Goal: Transaction & Acquisition: Obtain resource

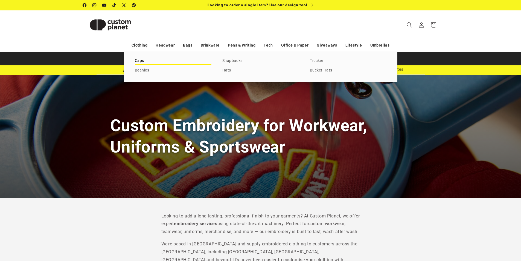
click at [141, 60] on link "Caps" at bounding box center [173, 60] width 77 height 7
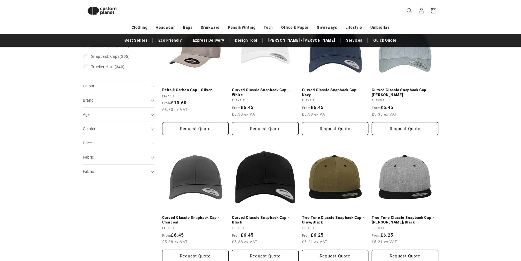
scroll to position [20, 0]
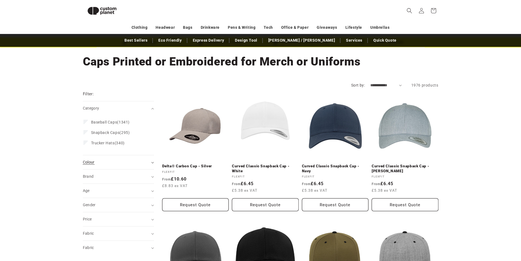
click at [99, 161] on div "Colour (0)" at bounding box center [116, 162] width 67 height 6
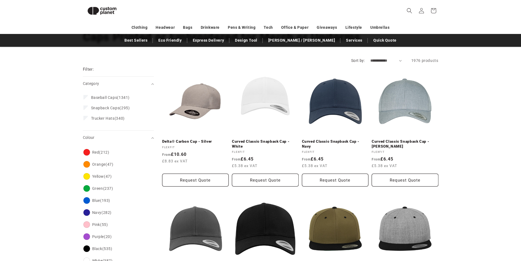
scroll to position [102, 0]
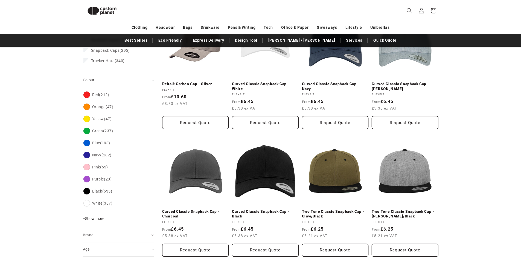
click at [90, 217] on span "+ Show more" at bounding box center [93, 218] width 21 height 4
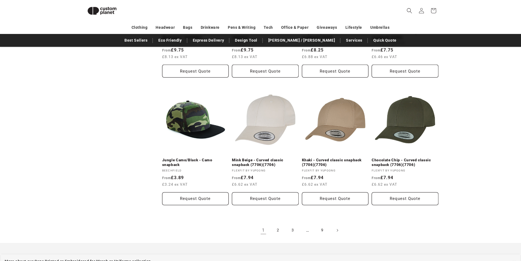
scroll to position [540, 0]
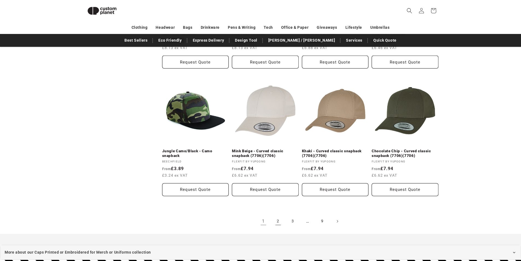
click at [278, 220] on link "2" at bounding box center [278, 221] width 12 height 12
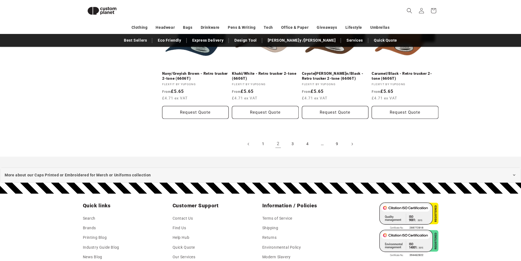
scroll to position [540, 0]
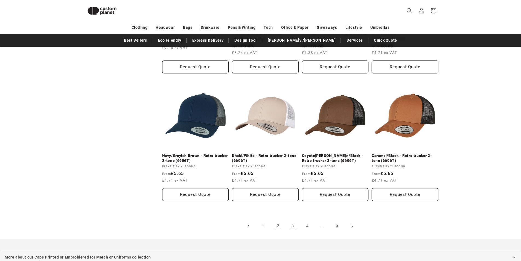
click at [291, 225] on link "3" at bounding box center [293, 226] width 12 height 12
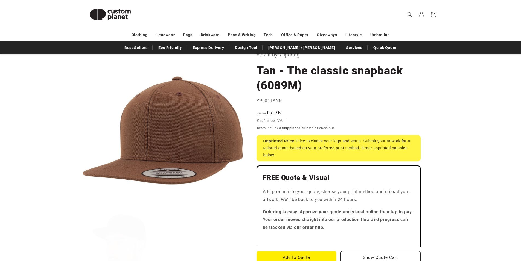
scroll to position [109, 0]
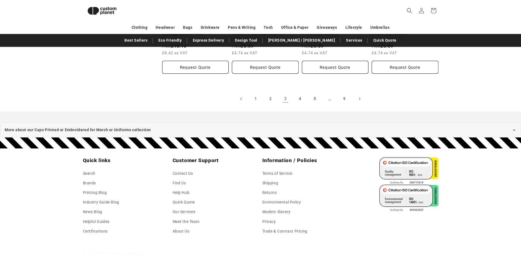
scroll to position [677, 0]
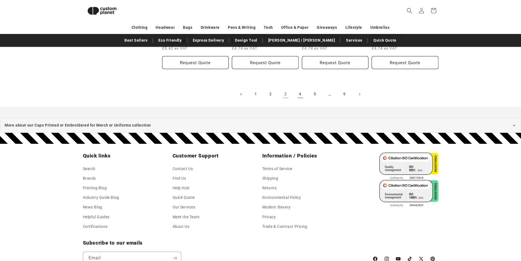
click at [300, 94] on link "4" at bounding box center [301, 94] width 12 height 12
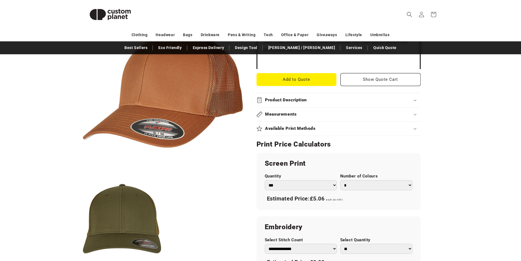
scroll to position [192, 0]
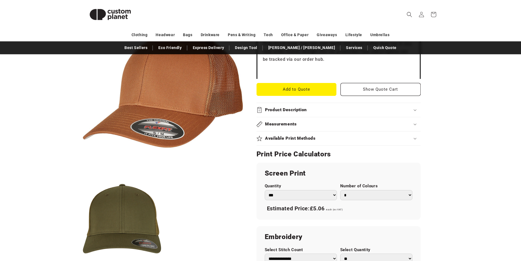
click at [446, 148] on div "Skip to product information Open media 1 in modal Open media 2 in modal NaN / o…" at bounding box center [260, 154] width 383 height 523
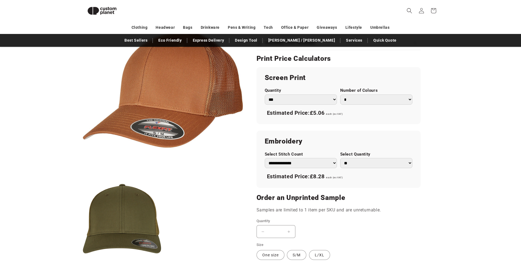
scroll to position [266, 0]
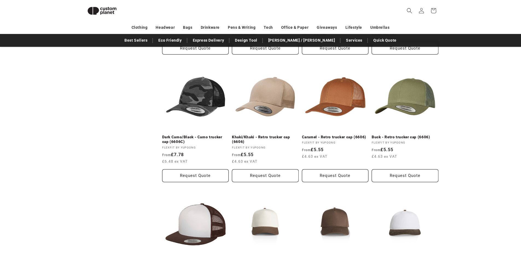
scroll to position [540, 0]
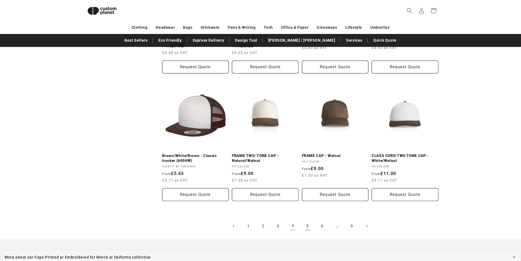
click at [308, 226] on link "5" at bounding box center [308, 226] width 12 height 12
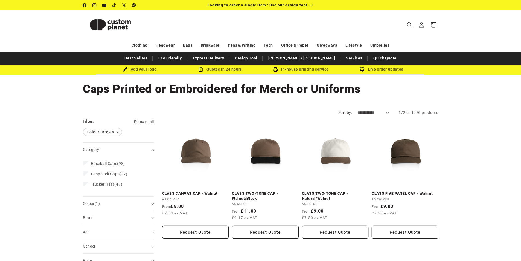
click at [358, 113] on select "**********" at bounding box center [373, 113] width 31 height 6
select select "**********"
click at [358, 110] on select "**********" at bounding box center [373, 113] width 31 height 6
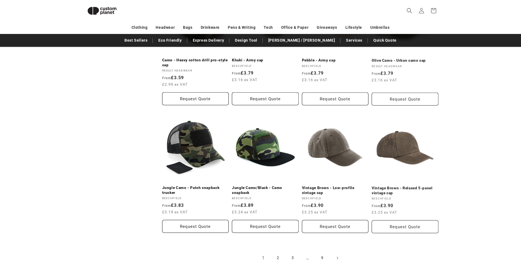
scroll to position [540, 0]
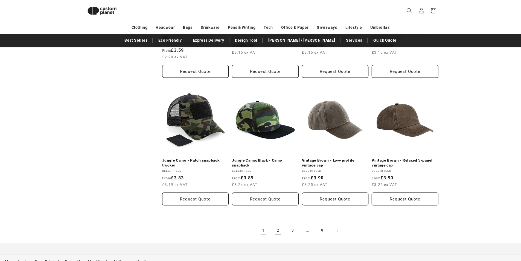
click at [279, 227] on link "2" at bounding box center [278, 230] width 12 height 12
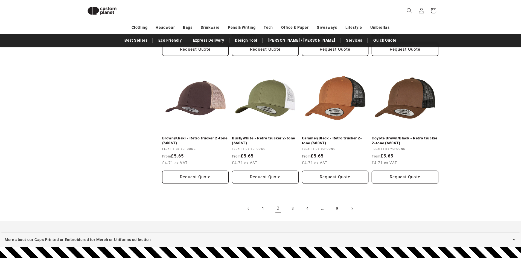
scroll to position [567, 0]
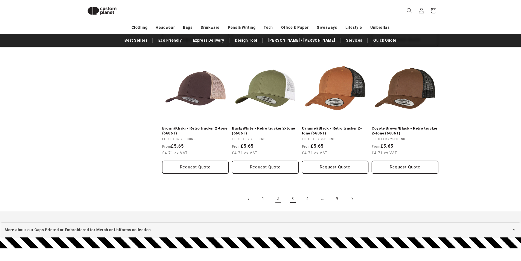
click at [292, 201] on link "3" at bounding box center [293, 199] width 12 height 12
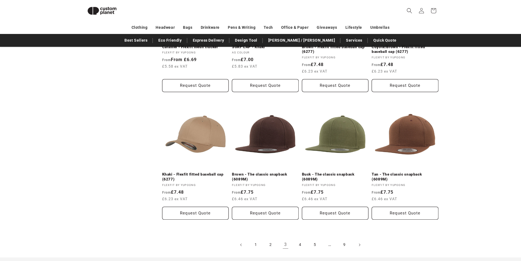
scroll to position [622, 0]
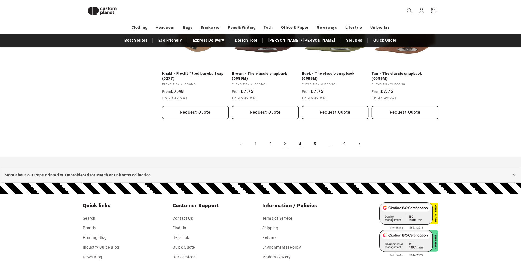
click at [301, 143] on link "4" at bounding box center [301, 144] width 12 height 12
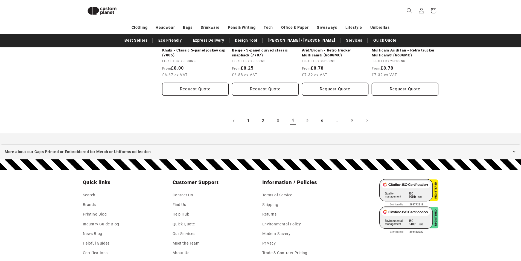
scroll to position [650, 0]
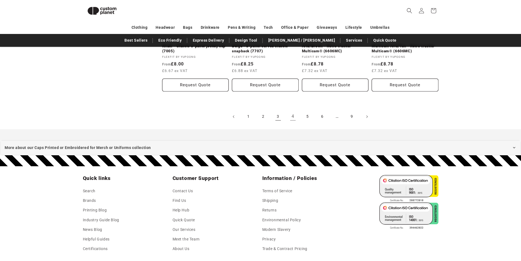
click at [275, 115] on link "3" at bounding box center [278, 117] width 12 height 12
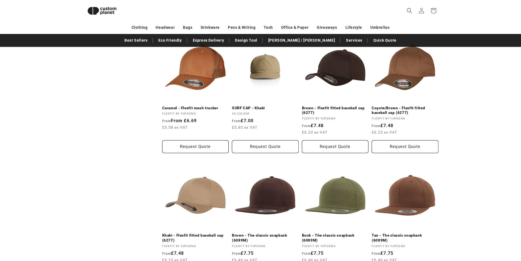
scroll to position [595, 0]
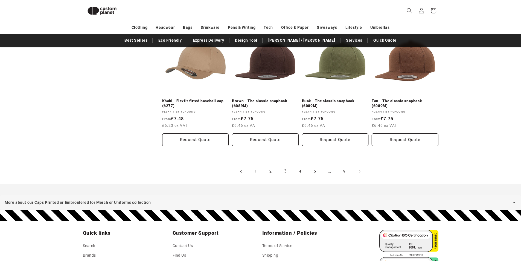
click at [272, 172] on link "2" at bounding box center [271, 171] width 12 height 12
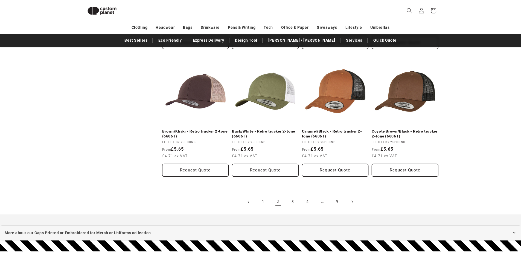
scroll to position [568, 0]
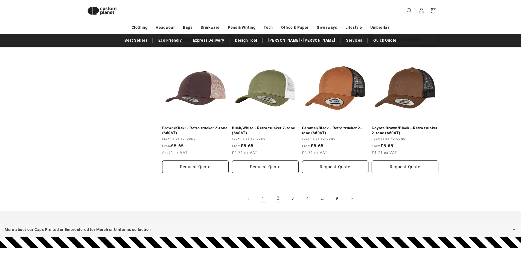
click at [264, 198] on link "1" at bounding box center [264, 198] width 12 height 12
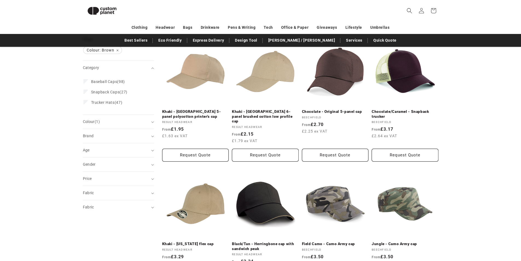
scroll to position [75, 0]
click at [91, 134] on span "Brand (0)" at bounding box center [88, 135] width 11 height 4
click at [103, 160] on span "Beechfield" at bounding box center [100, 160] width 19 height 4
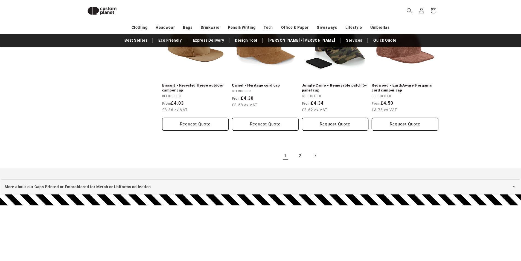
scroll to position [622, 0]
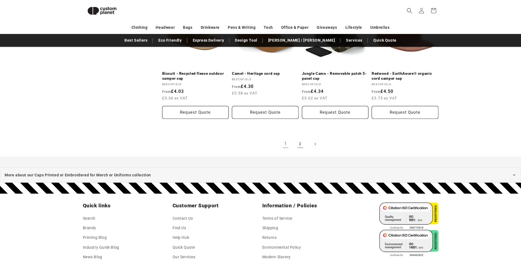
click at [302, 145] on link "2" at bounding box center [301, 144] width 12 height 12
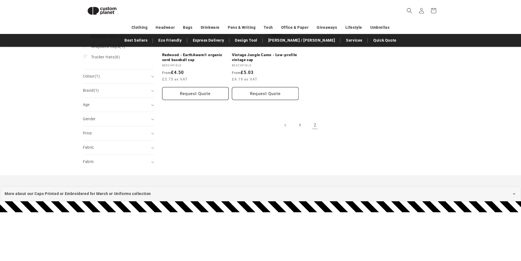
scroll to position [129, 0]
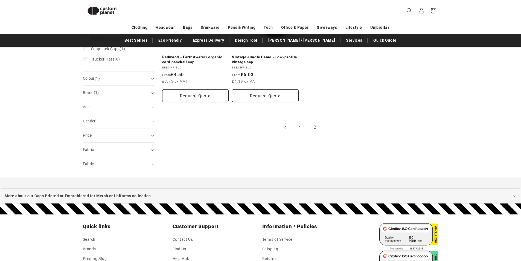
click at [301, 128] on link "1" at bounding box center [301, 127] width 12 height 12
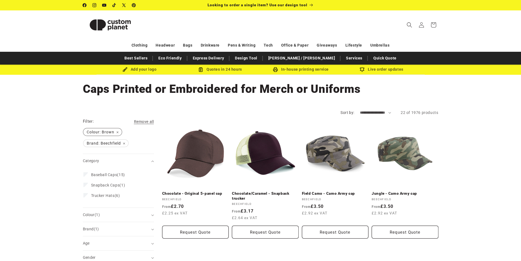
click at [117, 132] on span "Colour: Brown Remove filter" at bounding box center [102, 131] width 38 height 7
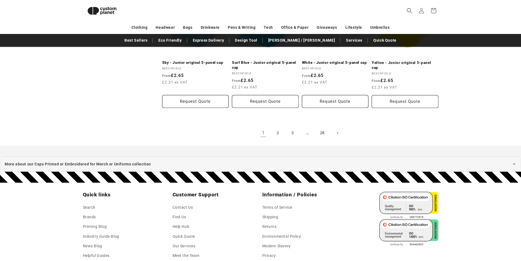
scroll to position [650, 0]
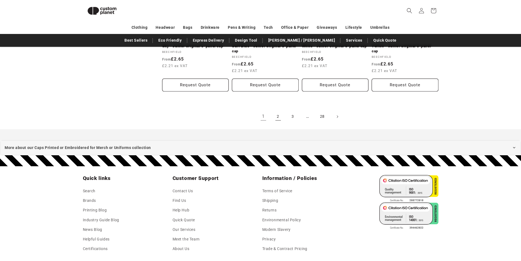
click at [282, 118] on link "2" at bounding box center [278, 117] width 12 height 12
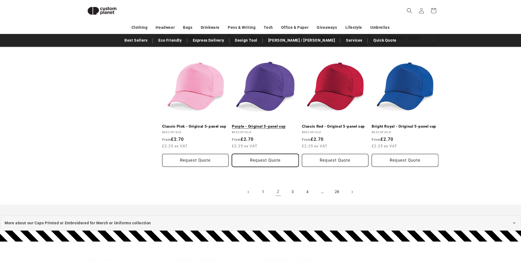
scroll to position [567, 0]
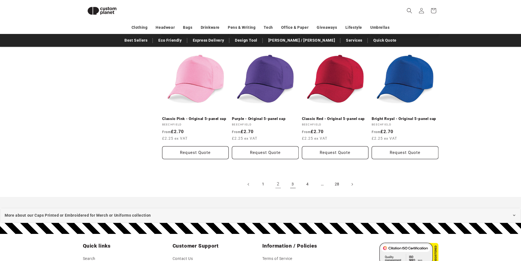
click at [292, 180] on link "3" at bounding box center [293, 184] width 12 height 12
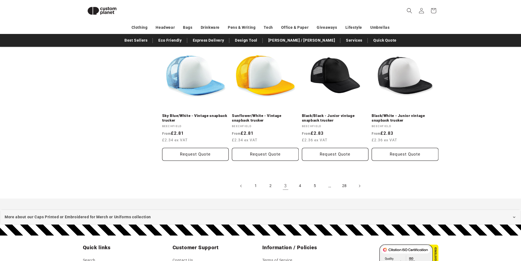
scroll to position [622, 0]
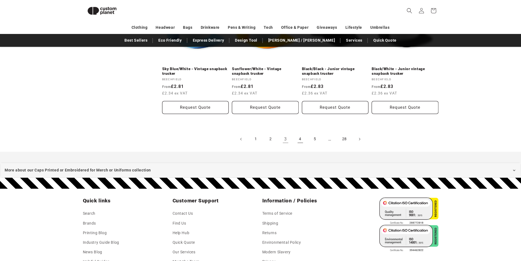
click at [301, 139] on link "4" at bounding box center [301, 139] width 12 height 12
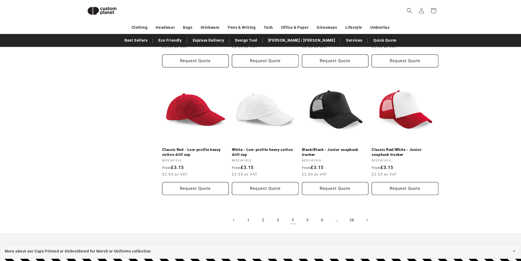
scroll to position [567, 0]
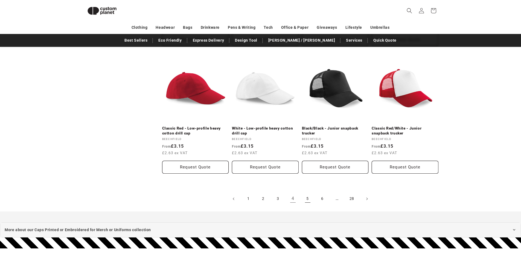
click at [307, 193] on link "5" at bounding box center [308, 199] width 12 height 12
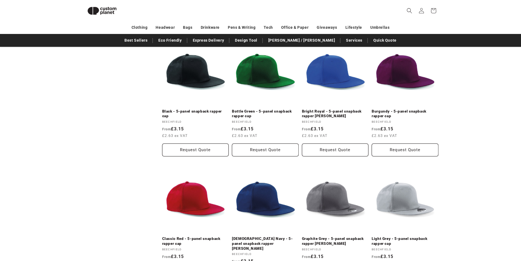
scroll to position [540, 0]
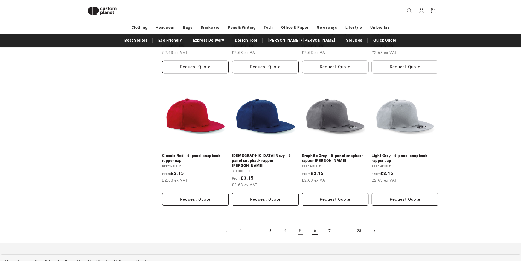
click at [315, 226] on link "6" at bounding box center [315, 231] width 12 height 12
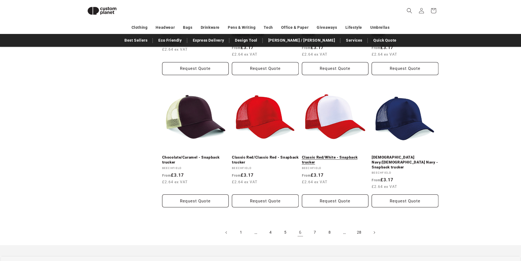
scroll to position [540, 0]
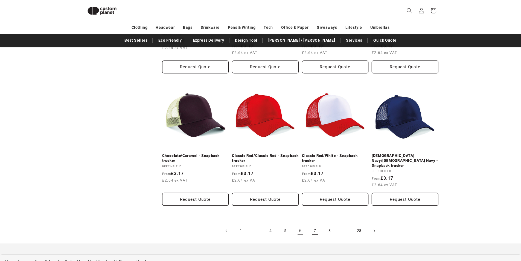
click at [317, 228] on link "7" at bounding box center [315, 231] width 12 height 12
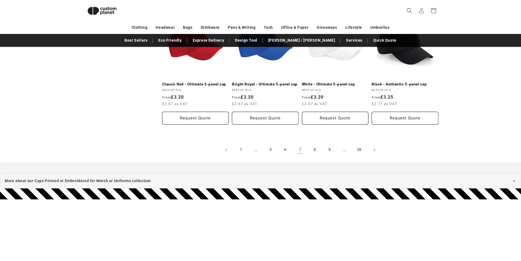
scroll to position [622, 0]
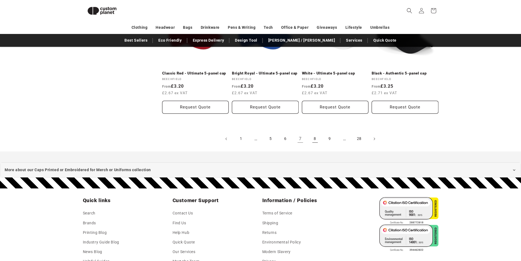
click at [315, 134] on link "8" at bounding box center [315, 139] width 12 height 12
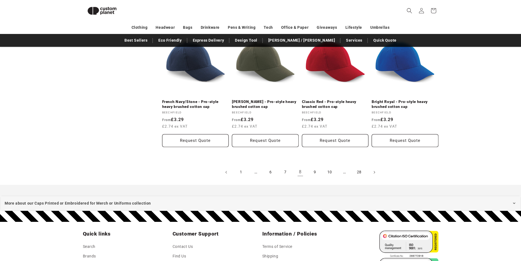
scroll to position [594, 0]
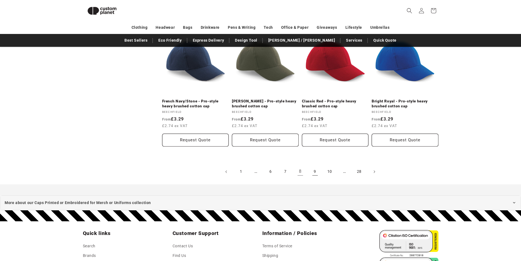
click at [313, 172] on link "9" at bounding box center [315, 172] width 12 height 12
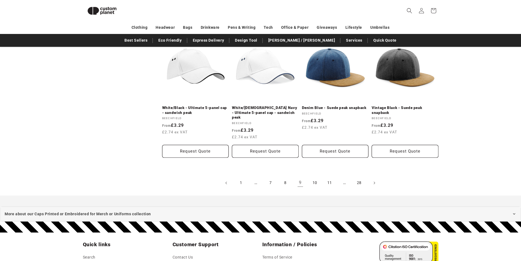
scroll to position [622, 0]
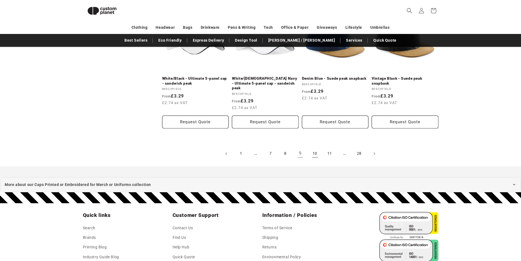
click at [316, 148] on link "10" at bounding box center [315, 154] width 12 height 12
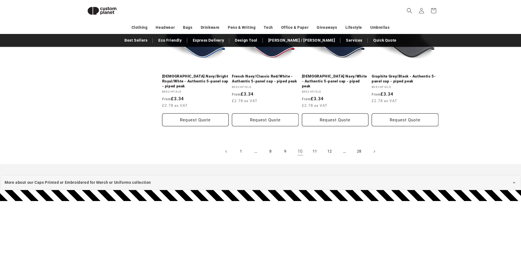
scroll to position [622, 0]
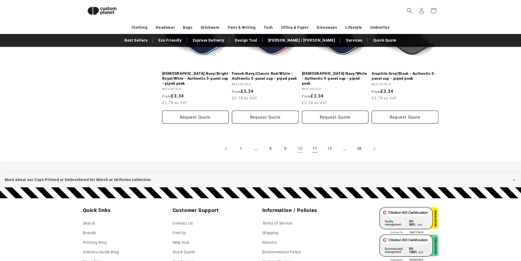
click at [318, 143] on link "11" at bounding box center [315, 149] width 12 height 12
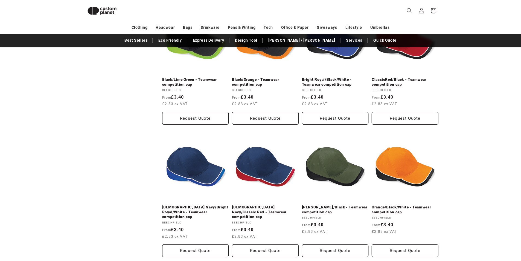
scroll to position [535, 0]
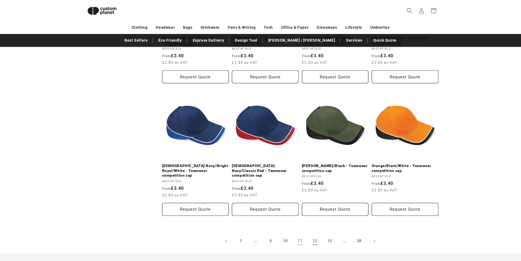
click at [315, 235] on link "12" at bounding box center [315, 241] width 12 height 12
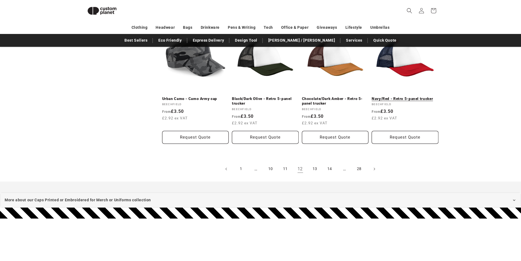
scroll to position [594, 0]
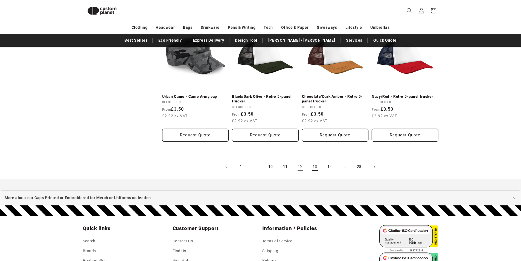
click at [315, 168] on link "13" at bounding box center [315, 167] width 12 height 12
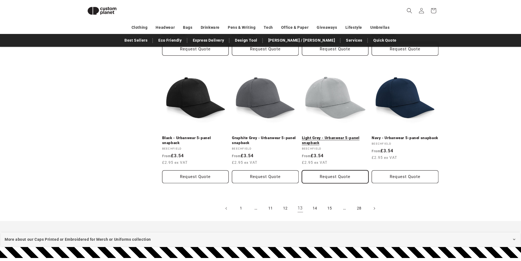
scroll to position [567, 0]
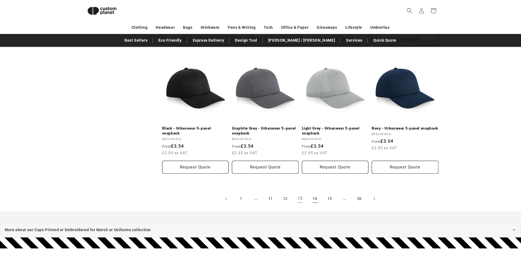
click at [314, 199] on link "14" at bounding box center [315, 199] width 12 height 12
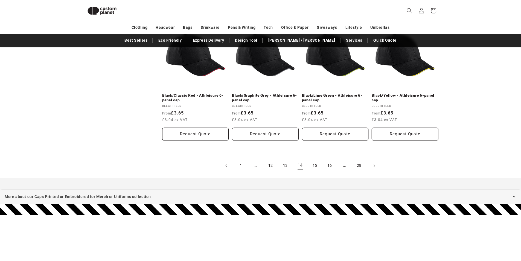
scroll to position [622, 0]
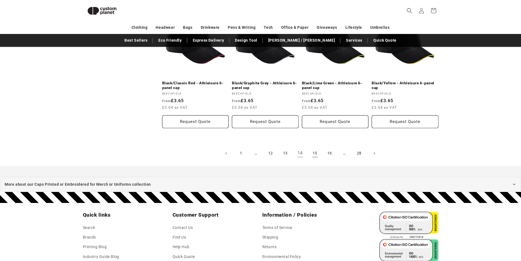
click at [316, 147] on link "15" at bounding box center [315, 153] width 12 height 12
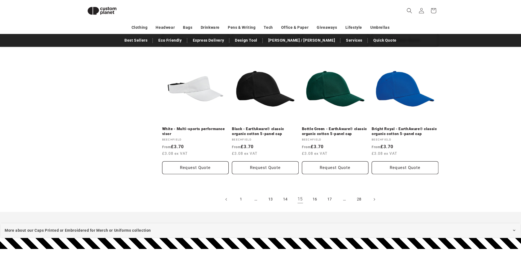
scroll to position [568, 0]
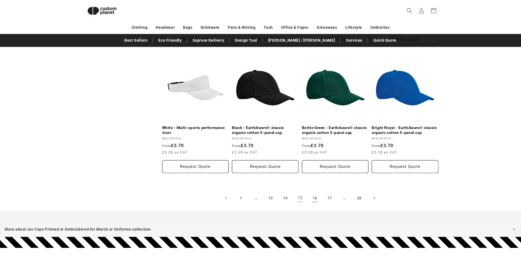
click at [315, 199] on link "16" at bounding box center [315, 198] width 12 height 12
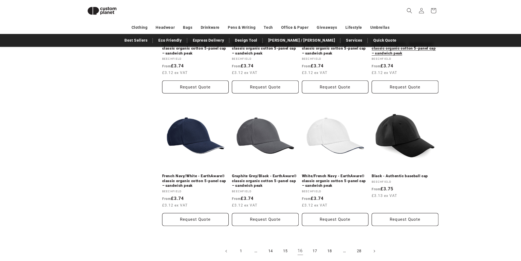
scroll to position [540, 0]
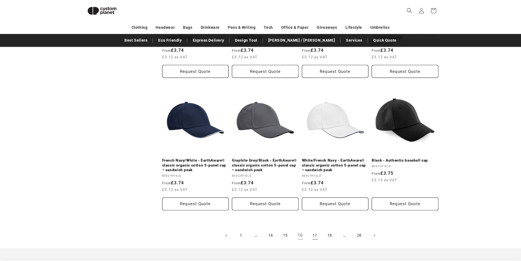
click at [316, 229] on link "17" at bounding box center [315, 235] width 12 height 12
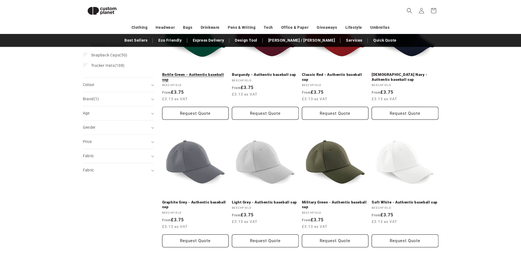
scroll to position [11, 0]
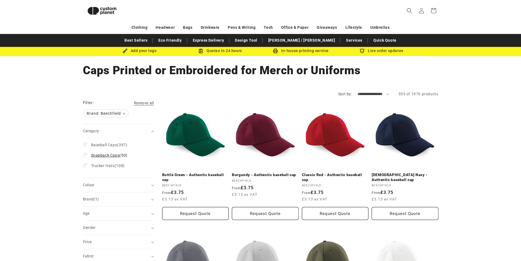
click at [107, 155] on span "Snapback Caps" at bounding box center [105, 155] width 29 height 4
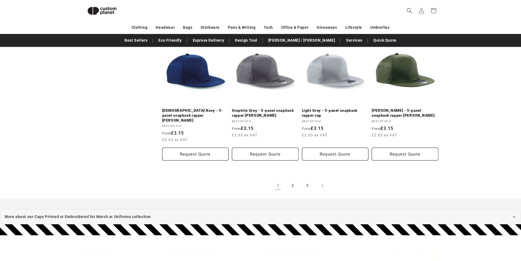
scroll to position [586, 0]
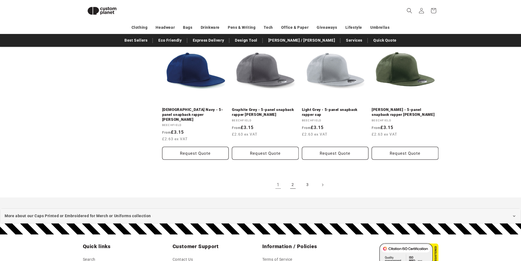
click at [294, 181] on link "2" at bounding box center [293, 185] width 12 height 12
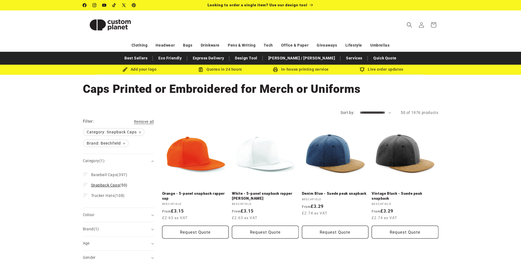
click at [85, 185] on icon at bounding box center [85, 185] width 3 height 2
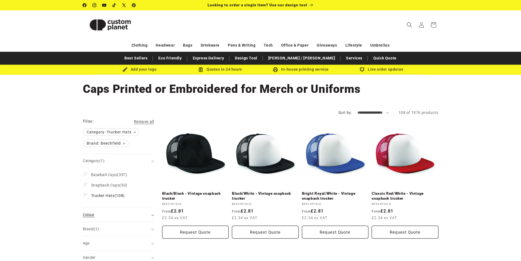
click at [114, 213] on div "Colour (0)" at bounding box center [116, 215] width 67 height 6
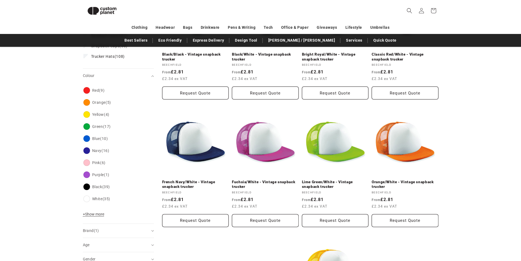
scroll to position [129, 0]
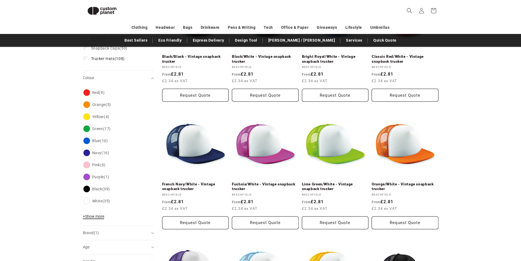
click at [93, 217] on span "+ Show more" at bounding box center [93, 216] width 21 height 4
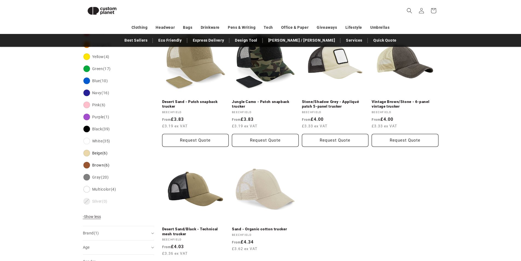
scroll to position [212, 0]
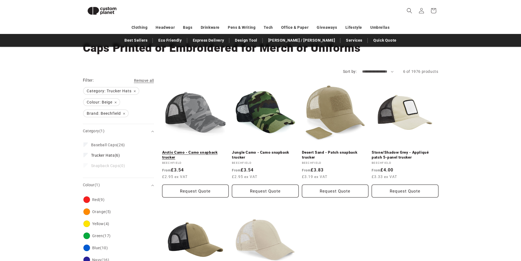
scroll to position [20, 0]
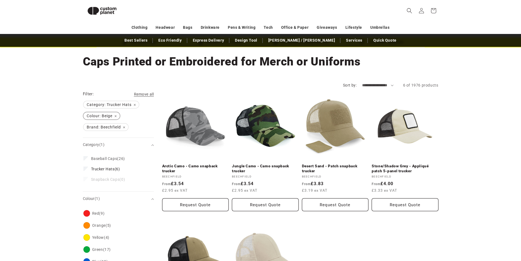
click at [116, 116] on span "Colour: Beige Remove filter" at bounding box center [101, 115] width 36 height 7
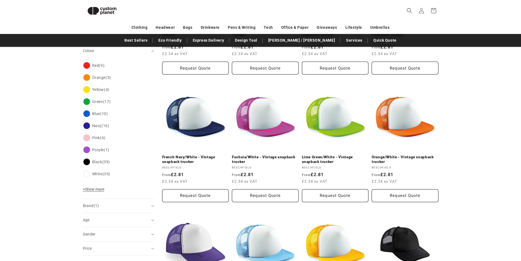
scroll to position [157, 0]
click at [92, 189] on span "+ Show more" at bounding box center [93, 189] width 21 height 4
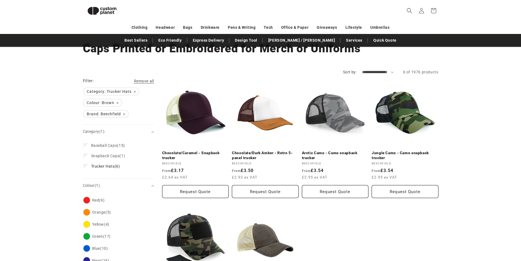
scroll to position [31, 0]
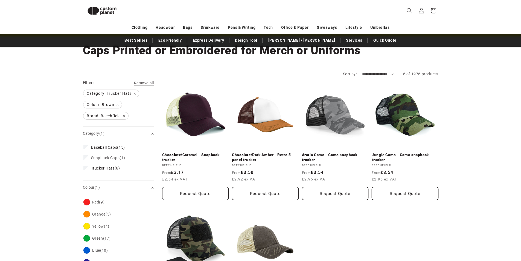
click at [86, 149] on label "Baseball Caps (15) Baseball Caps (15 products)" at bounding box center [116, 147] width 67 height 10
click at [86, 168] on icon at bounding box center [85, 168] width 3 height 2
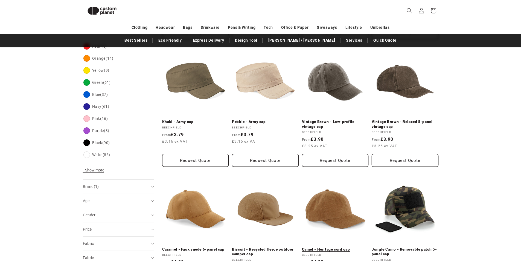
scroll to position [168, 0]
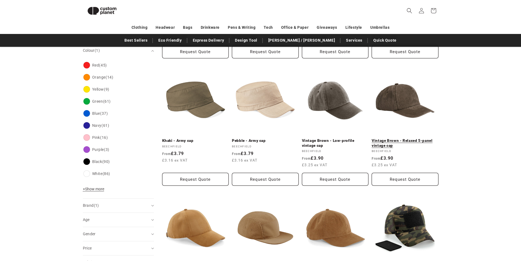
click at [396, 138] on link "Vintage Brown - Relaxed 5-panel vintage cap" at bounding box center [405, 143] width 67 height 10
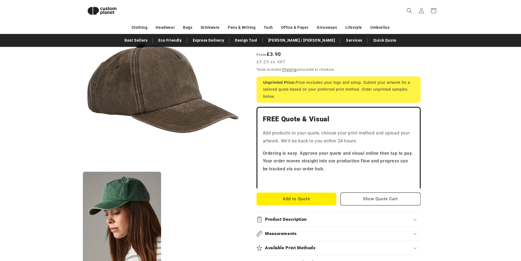
scroll to position [102, 0]
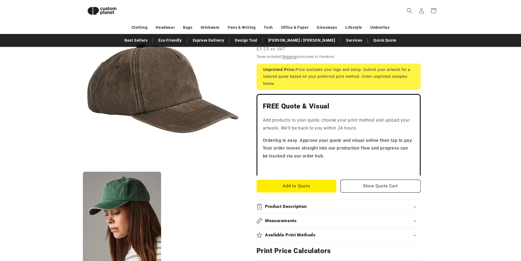
click at [295, 202] on summary "Product Description" at bounding box center [339, 207] width 164 height 14
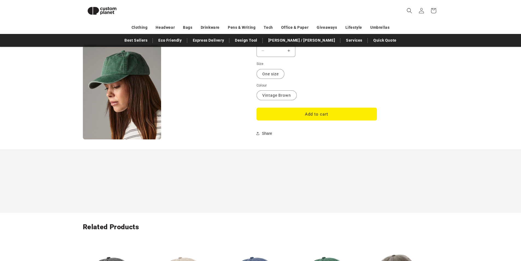
scroll to position [568, 0]
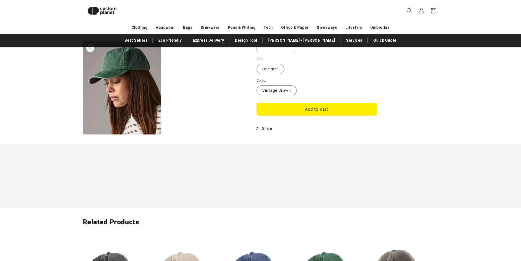
click at [83, 134] on button "Open media 2 in modal" at bounding box center [83, 134] width 0 height 0
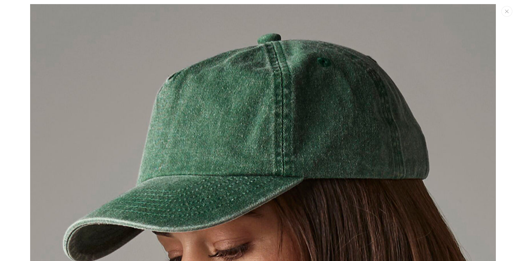
click at [508, 15] on button "Close" at bounding box center [506, 11] width 11 height 11
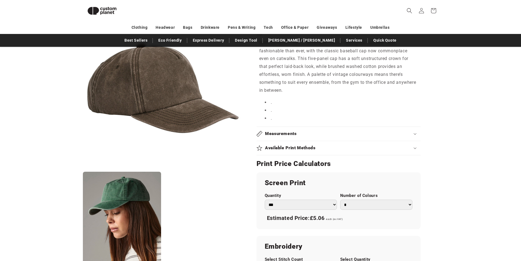
scroll to position [267, 0]
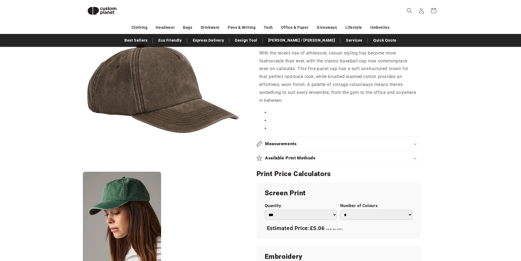
click at [316, 216] on select "*** *** *** **** **** **** ***** *****" at bounding box center [301, 215] width 72 height 10
click at [265, 210] on select "*** *** *** **** **** **** ***** *****" at bounding box center [301, 215] width 72 height 10
click at [457, 133] on product-info "Skip to product information Open media 1 in modal Open media 2 in modal NaN / o…" at bounding box center [260, 123] width 521 height 645
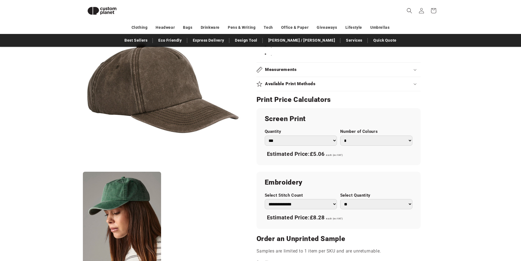
scroll to position [349, 0]
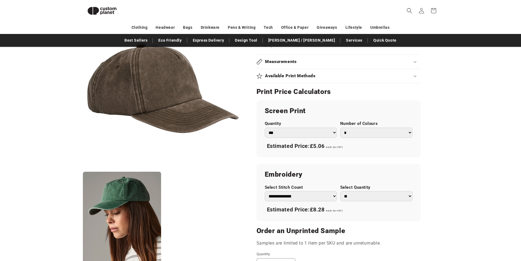
click at [297, 131] on select "*** *** *** **** **** **** ***** *****" at bounding box center [301, 133] width 72 height 10
click at [463, 146] on product-info "Skip to product information Open media 1 in modal Open media 2 in modal NaN / o…" at bounding box center [260, 41] width 521 height 645
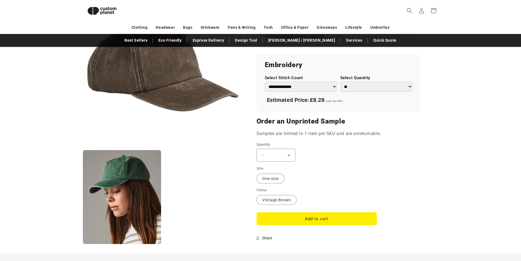
scroll to position [403, 0]
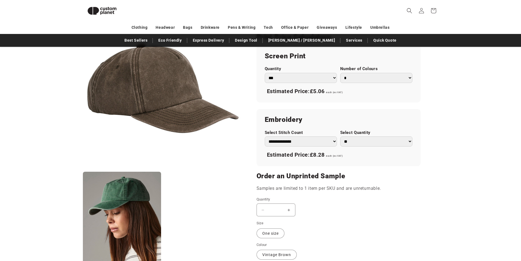
click at [325, 142] on select "**********" at bounding box center [301, 141] width 72 height 10
click at [348, 141] on select "** ** *** *** *** **** **** ****" at bounding box center [376, 141] width 72 height 10
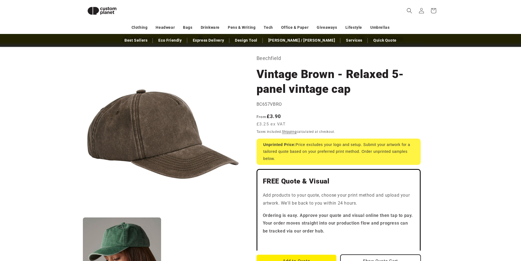
scroll to position [20, 0]
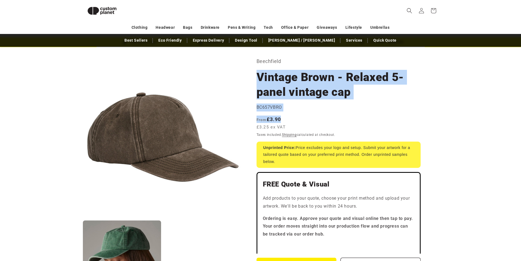
drag, startPoint x: 283, startPoint y: 118, endPoint x: 256, endPoint y: 80, distance: 47.0
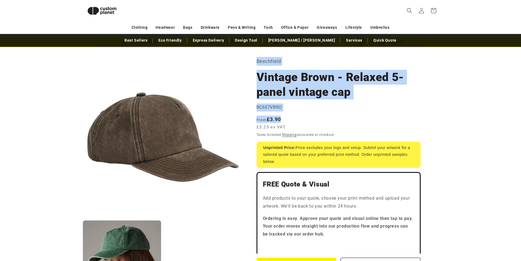
drag, startPoint x: 279, startPoint y: 117, endPoint x: 256, endPoint y: 61, distance: 60.4
copy section "Beechfield Vintage Brown - Relaxed 5-panel vintage cap Vintage Brown - Relaxed …"
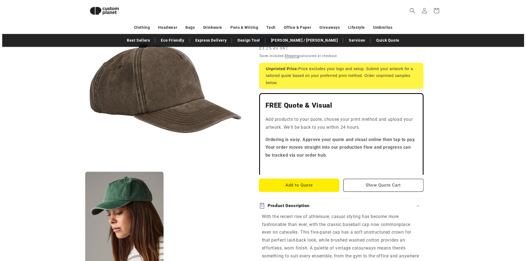
scroll to position [102, 0]
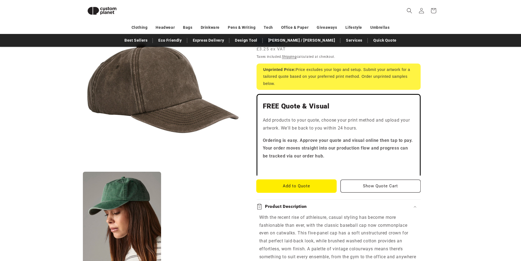
click at [299, 186] on button "Add to Quote" at bounding box center [297, 186] width 80 height 13
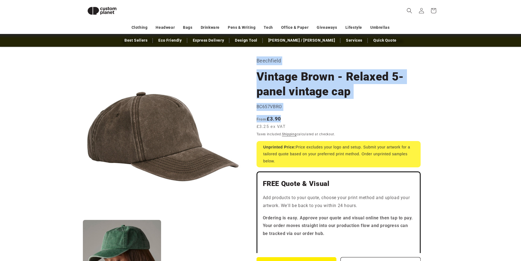
scroll to position [20, 0]
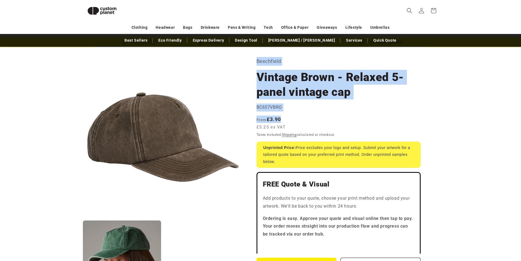
click at [300, 96] on h1 "Vintage Brown - Relaxed 5-panel vintage cap" at bounding box center [339, 85] width 164 height 30
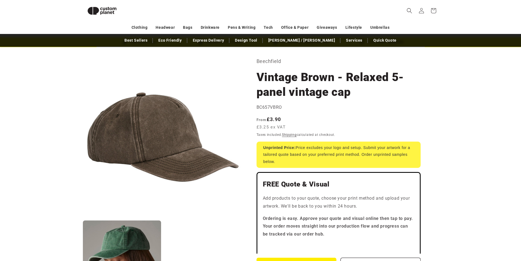
scroll to position [0, 0]
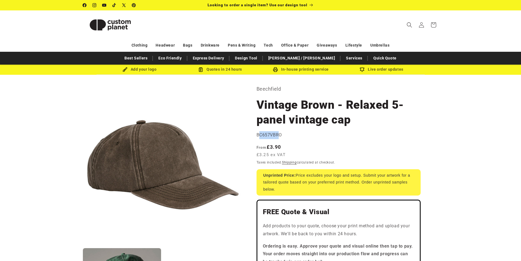
drag, startPoint x: 276, startPoint y: 135, endPoint x: 284, endPoint y: 132, distance: 7.7
click at [260, 135] on span "BC657VBRO" at bounding box center [269, 134] width 25 height 5
drag, startPoint x: 282, startPoint y: 134, endPoint x: 259, endPoint y: 134, distance: 23.0
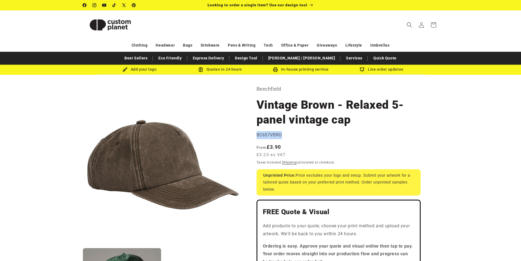
copy span "BC657VBRO"
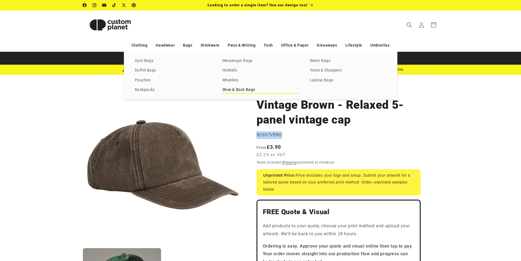
click at [236, 90] on link "Shoe & Boot Bags" at bounding box center [261, 89] width 77 height 7
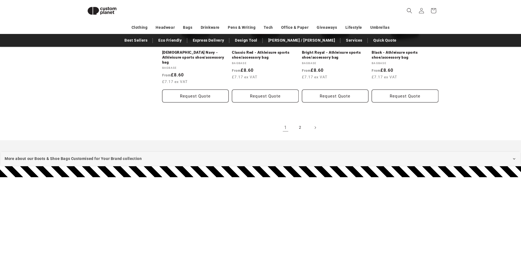
scroll to position [650, 0]
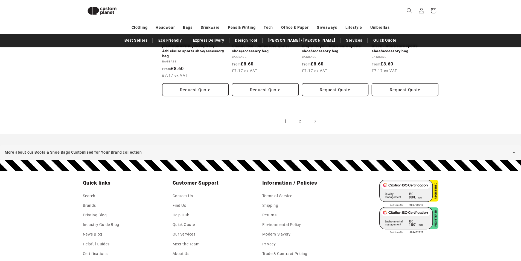
click at [300, 115] on link "2" at bounding box center [301, 121] width 12 height 12
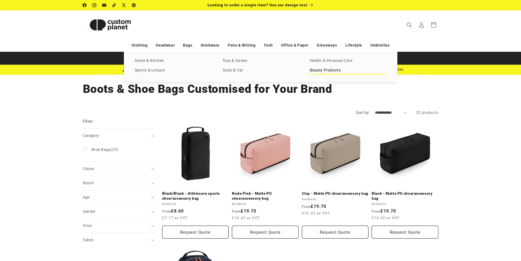
click at [332, 70] on link "Beauty Products" at bounding box center [348, 70] width 77 height 7
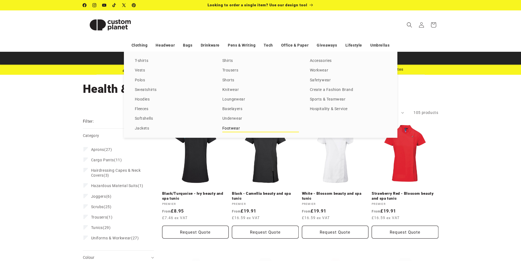
click at [233, 128] on link "Footwear" at bounding box center [261, 128] width 77 height 7
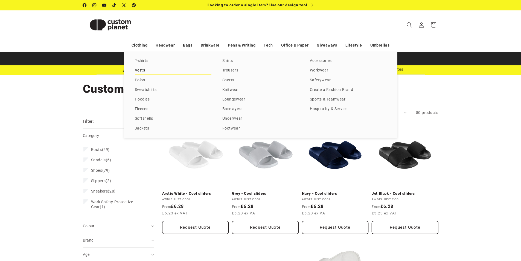
click at [142, 69] on link "Vests" at bounding box center [173, 70] width 77 height 7
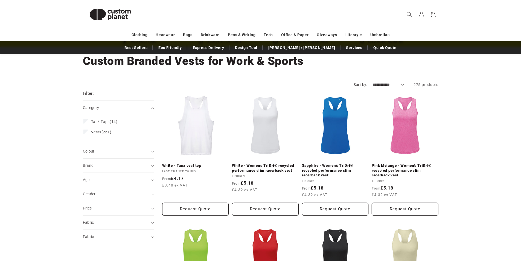
scroll to position [27, 0]
click at [133, 191] on summary "Gender (0)" at bounding box center [118, 194] width 71 height 14
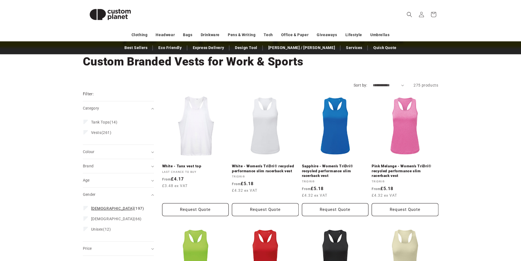
click at [107, 209] on span "[DEMOGRAPHIC_DATA] (197)" at bounding box center [117, 208] width 53 height 5
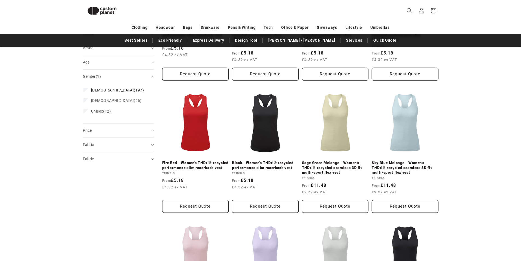
scroll to position [75, 0]
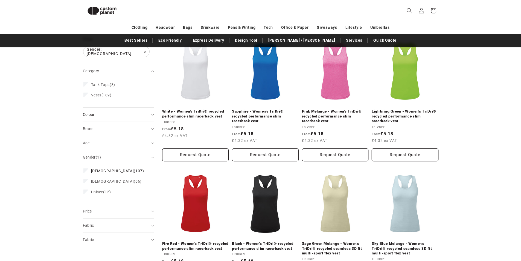
click at [121, 112] on div "Colour (0)" at bounding box center [116, 115] width 67 height 6
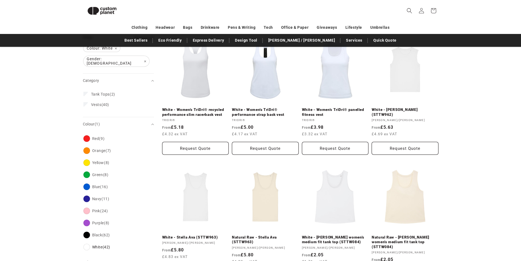
scroll to position [102, 0]
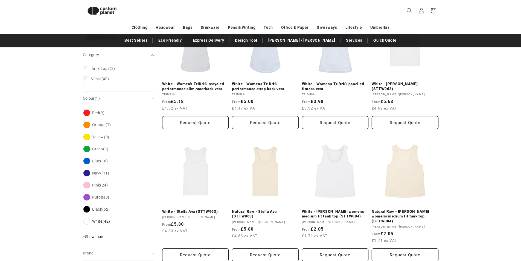
click at [89, 235] on span "+ Show more" at bounding box center [93, 236] width 21 height 4
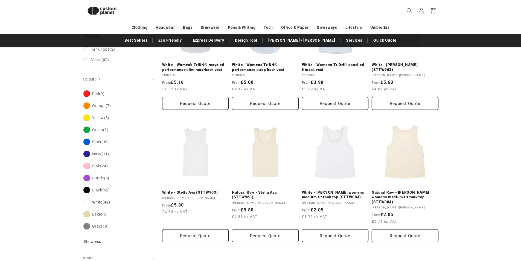
scroll to position [129, 0]
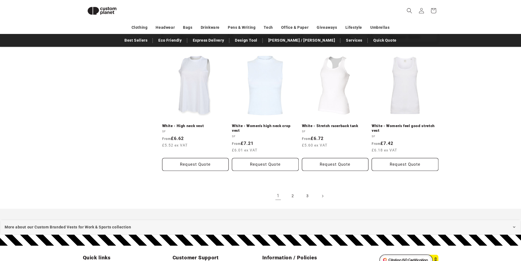
scroll to position [567, 0]
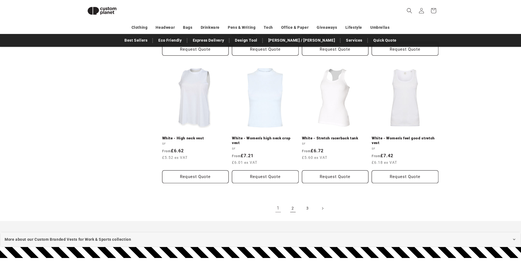
click at [293, 206] on link "2" at bounding box center [293, 208] width 12 height 12
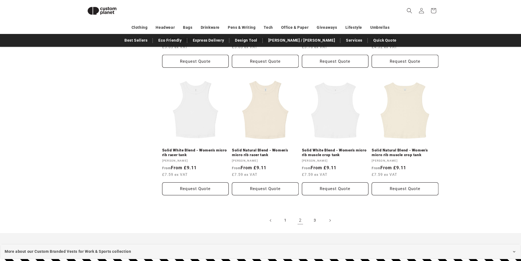
scroll to position [540, 0]
click at [315, 221] on link "3" at bounding box center [315, 221] width 12 height 12
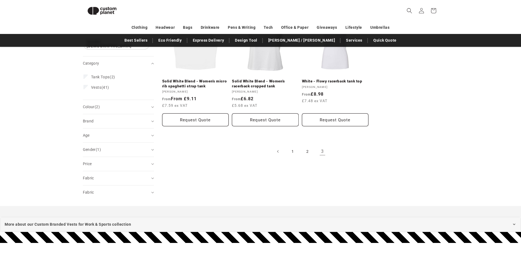
scroll to position [102, 0]
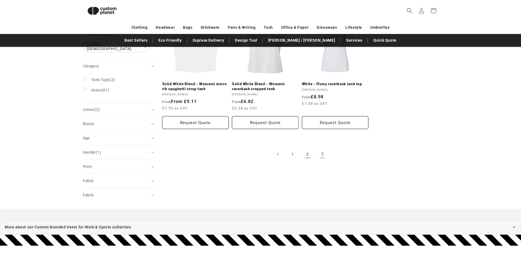
click at [306, 154] on link "2" at bounding box center [308, 154] width 12 height 12
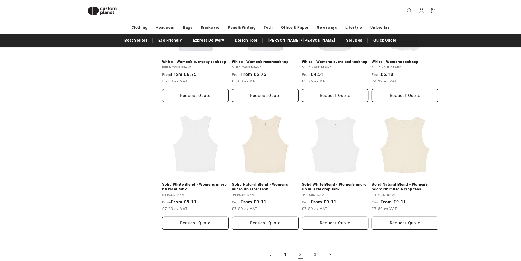
scroll to position [567, 0]
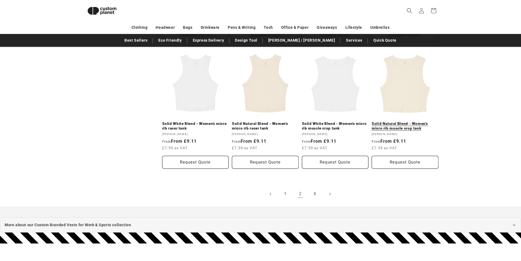
click at [403, 125] on link "Solid Natural Blend - Women’s micro rib muscle crop tank" at bounding box center [405, 126] width 67 height 10
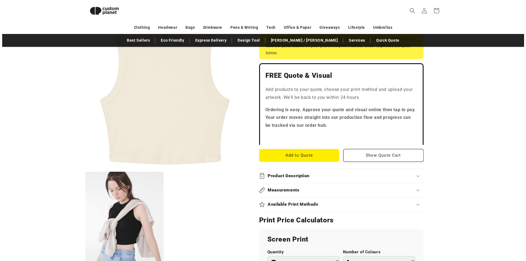
scroll to position [129, 0]
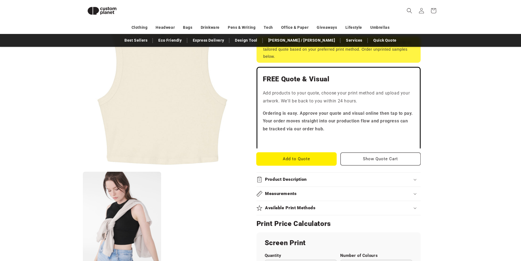
click at [298, 157] on button "Add to Quote" at bounding box center [297, 158] width 80 height 13
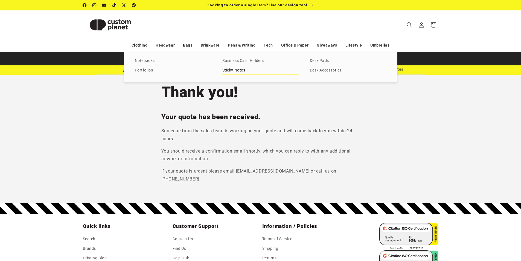
click at [237, 70] on link "Sticky Notes" at bounding box center [261, 70] width 77 height 7
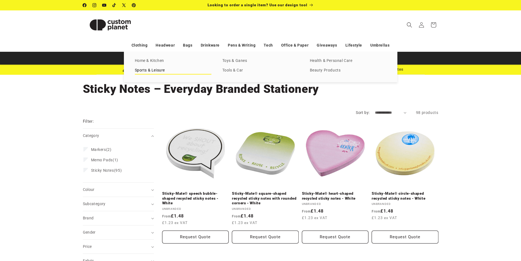
click at [160, 68] on link "Sports & Leisure" at bounding box center [173, 70] width 77 height 7
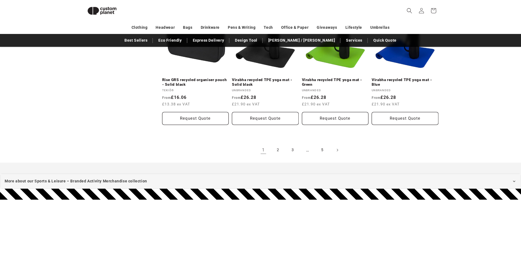
scroll to position [622, 0]
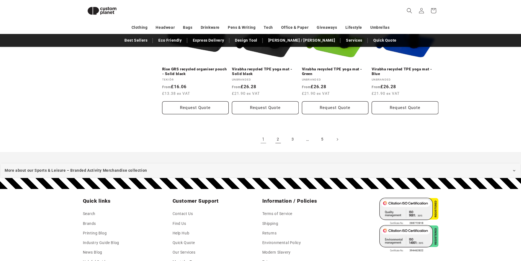
click at [279, 133] on link "2" at bounding box center [278, 139] width 12 height 12
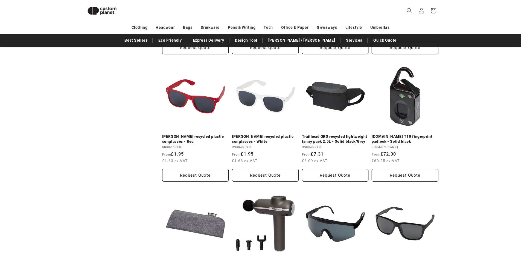
scroll to position [567, 0]
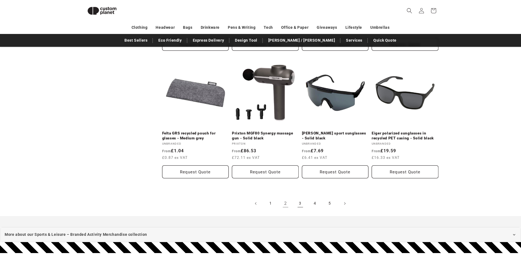
click at [301, 199] on link "3" at bounding box center [301, 203] width 12 height 12
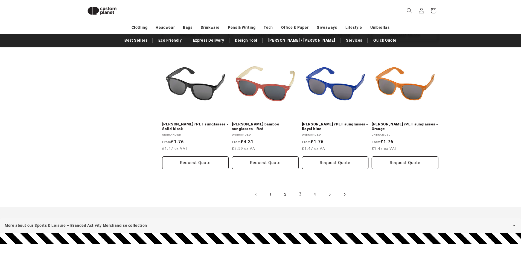
scroll to position [704, 0]
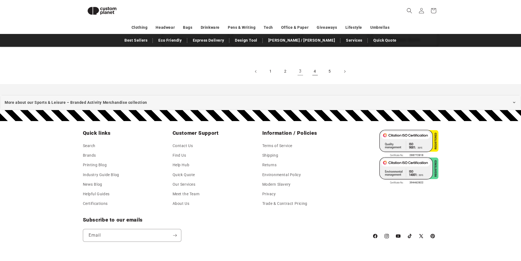
click at [313, 73] on link "4" at bounding box center [315, 71] width 12 height 12
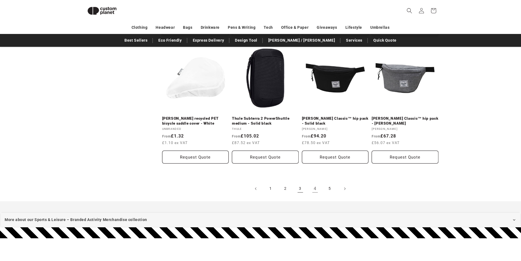
scroll to position [622, 0]
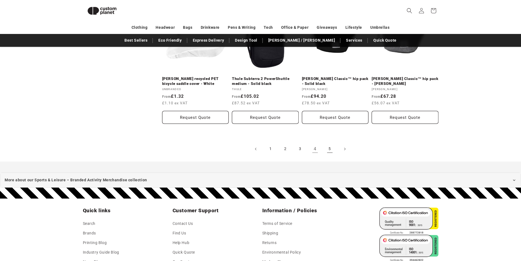
click at [328, 149] on link "5" at bounding box center [330, 149] width 12 height 12
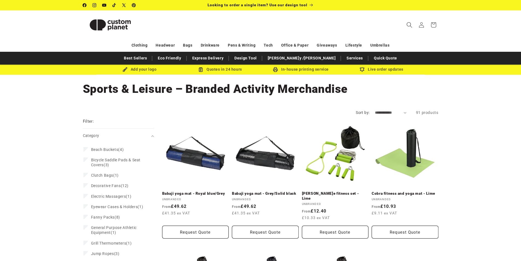
click at [409, 24] on icon "Search" at bounding box center [410, 25] width 6 height 6
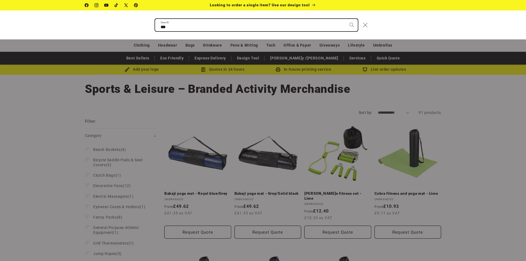
type input "***"
click at [345, 19] on button "Search" at bounding box center [351, 25] width 12 height 12
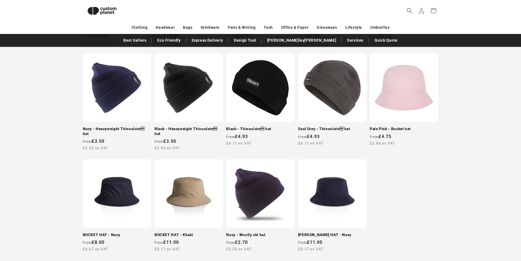
scroll to position [519, 0]
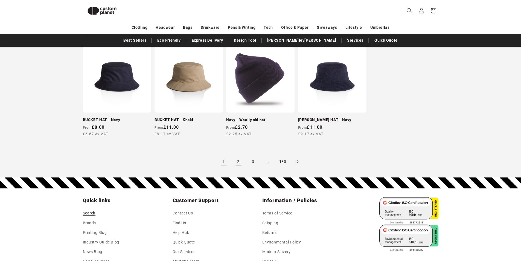
click at [241, 158] on link "2" at bounding box center [239, 161] width 12 height 12
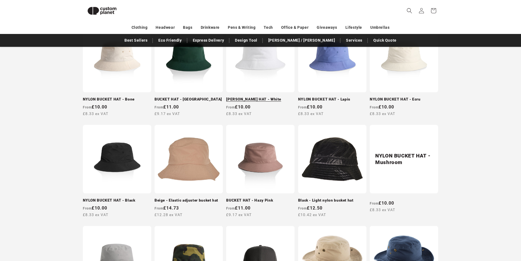
scroll to position [54, 0]
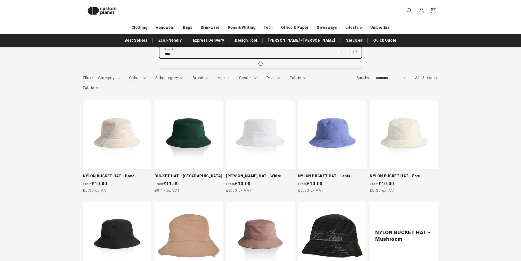
click at [201, 55] on input "***" at bounding box center [261, 52] width 202 height 12
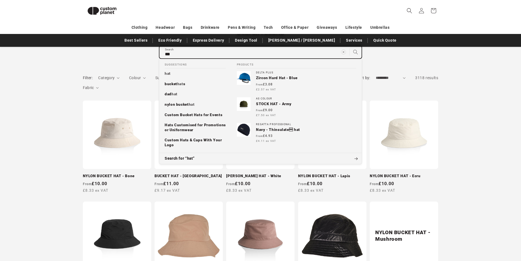
type input "***"
type input "*****"
type input "******"
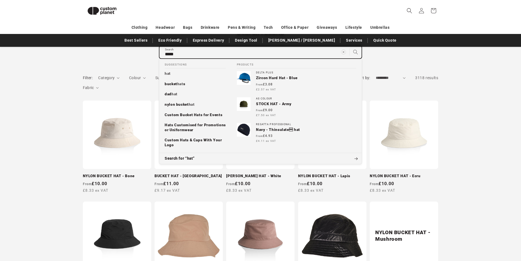
type input "******"
type input "*******"
click at [159, 153] on button "Search for “hat”" at bounding box center [260, 158] width 203 height 11
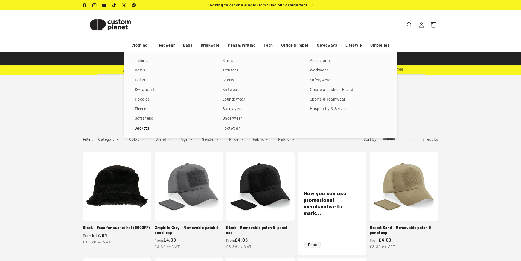
click at [144, 129] on link "Jackets" at bounding box center [173, 128] width 77 height 7
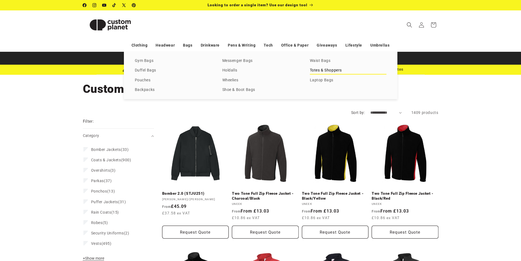
click at [329, 72] on link "Totes & Shoppers" at bounding box center [348, 70] width 77 height 7
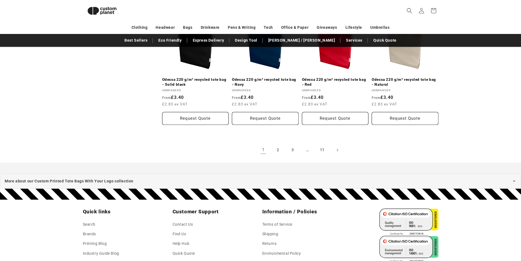
scroll to position [622, 0]
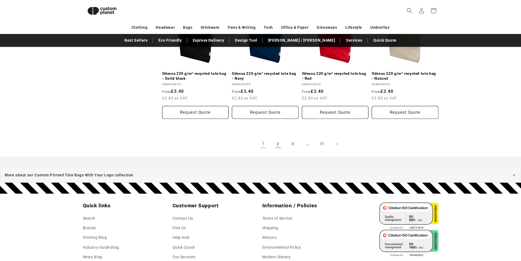
click at [279, 145] on link "2" at bounding box center [278, 144] width 12 height 12
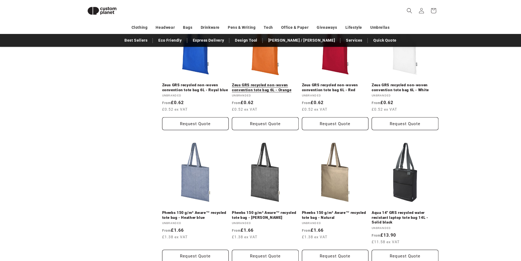
scroll to position [540, 0]
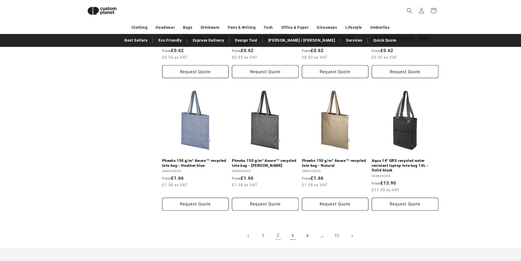
click at [291, 235] on link "3" at bounding box center [293, 236] width 12 height 12
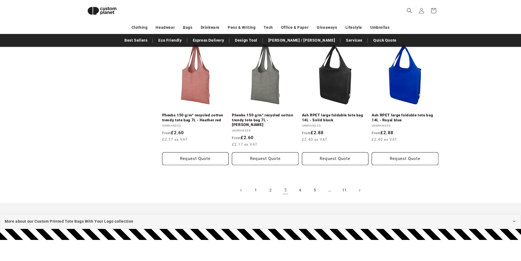
scroll to position [622, 0]
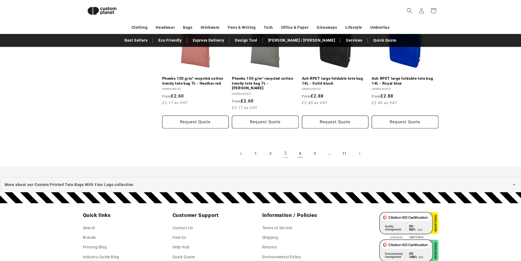
click at [300, 149] on link "4" at bounding box center [301, 154] width 12 height 12
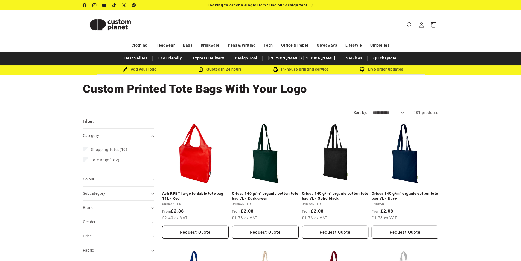
click at [408, 22] on icon "Search" at bounding box center [410, 25] width 6 height 6
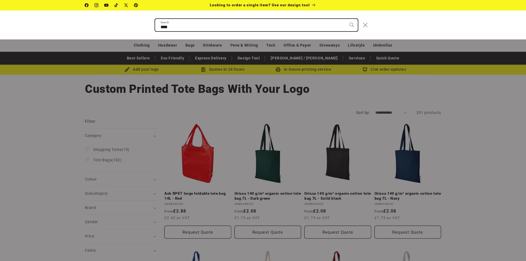
type input "****"
click at [345, 19] on button "Search" at bounding box center [351, 25] width 12 height 12
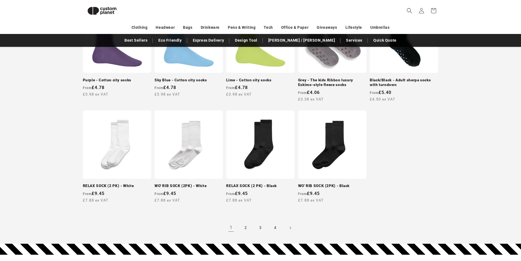
scroll to position [458, 0]
click at [243, 233] on link "2" at bounding box center [246, 227] width 12 height 12
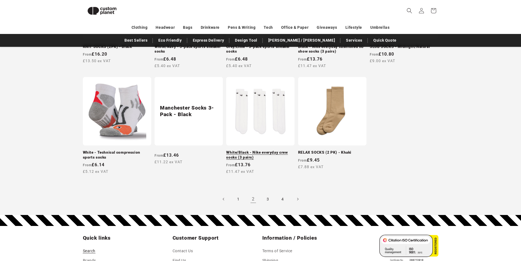
scroll to position [513, 0]
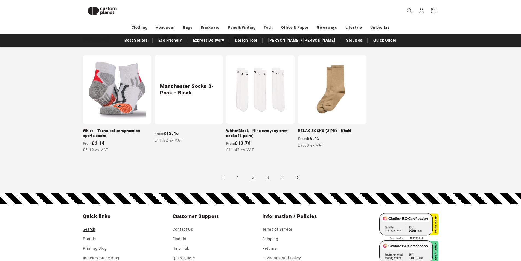
click at [269, 183] on link "3" at bounding box center [268, 177] width 12 height 12
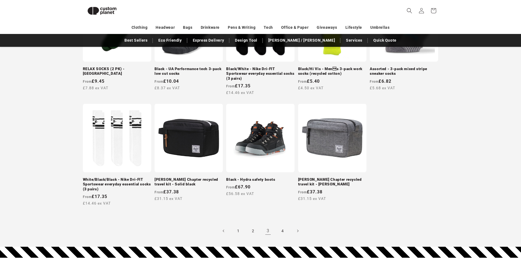
scroll to position [491, 0]
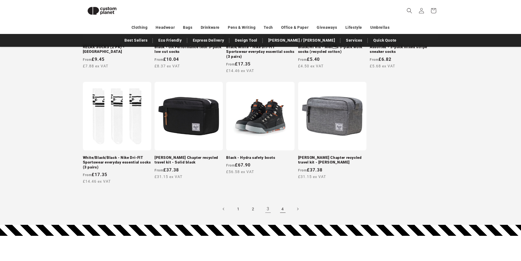
click at [282, 215] on link "4" at bounding box center [283, 209] width 12 height 12
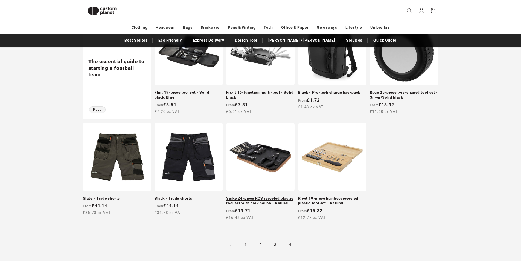
scroll to position [129, 0]
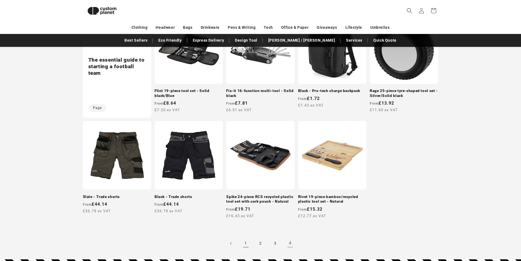
click at [244, 249] on link "1" at bounding box center [246, 243] width 12 height 12
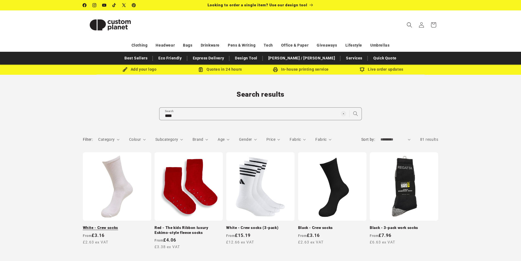
click at [121, 225] on link "White - Crew socks" at bounding box center [117, 227] width 68 height 5
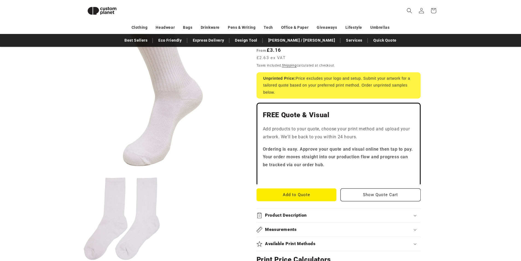
scroll to position [75, 0]
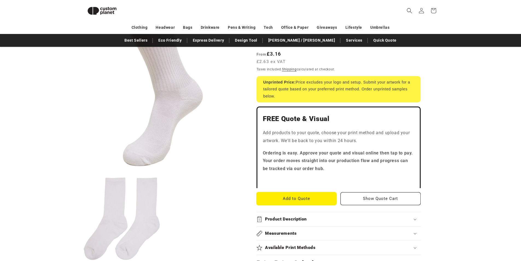
click at [319, 197] on button "Add to Quote" at bounding box center [297, 198] width 80 height 13
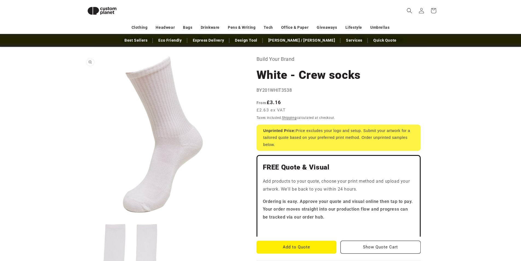
scroll to position [20, 0]
